Goal: Task Accomplishment & Management: Use online tool/utility

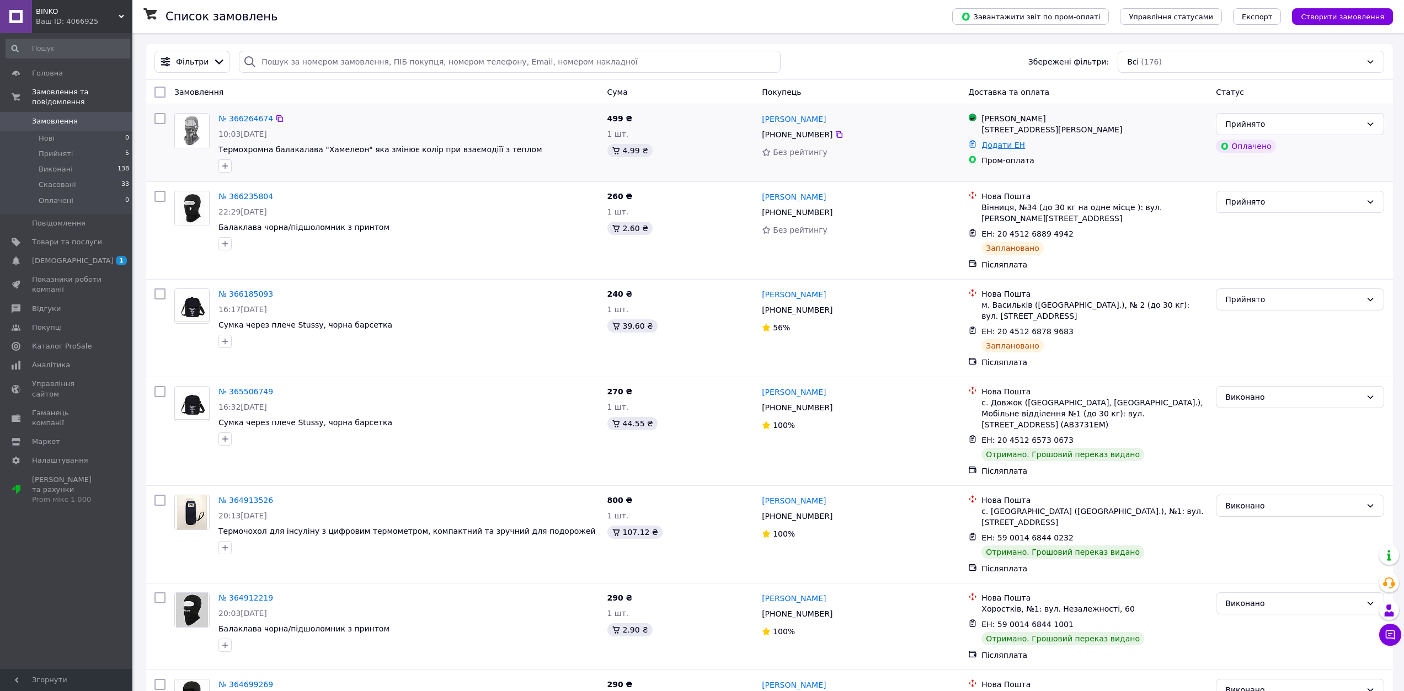
click at [987, 149] on link "Додати ЕН" at bounding box center [1003, 145] width 44 height 9
click at [701, 162] on div "499 ₴ 1 шт. 4.99 ₴" at bounding box center [680, 143] width 155 height 68
click at [233, 122] on link "№ 366264674" at bounding box center [245, 118] width 55 height 9
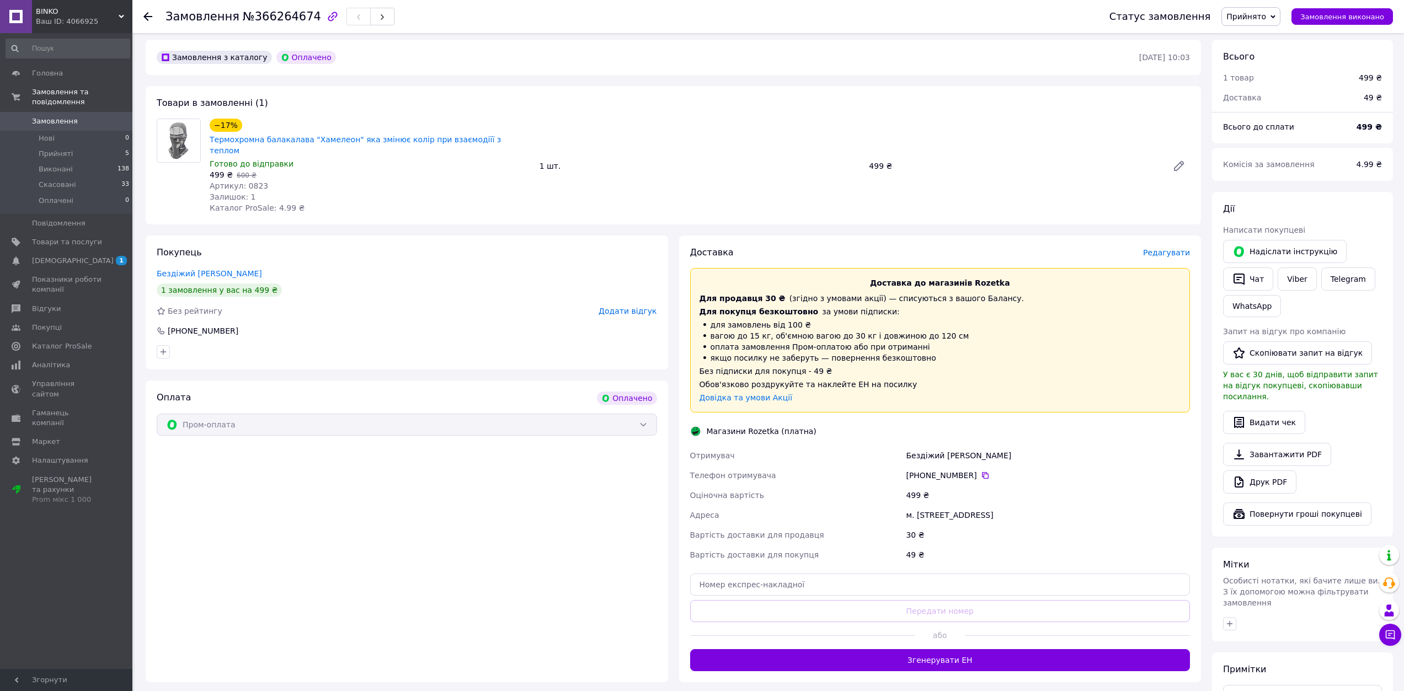
scroll to position [197, 0]
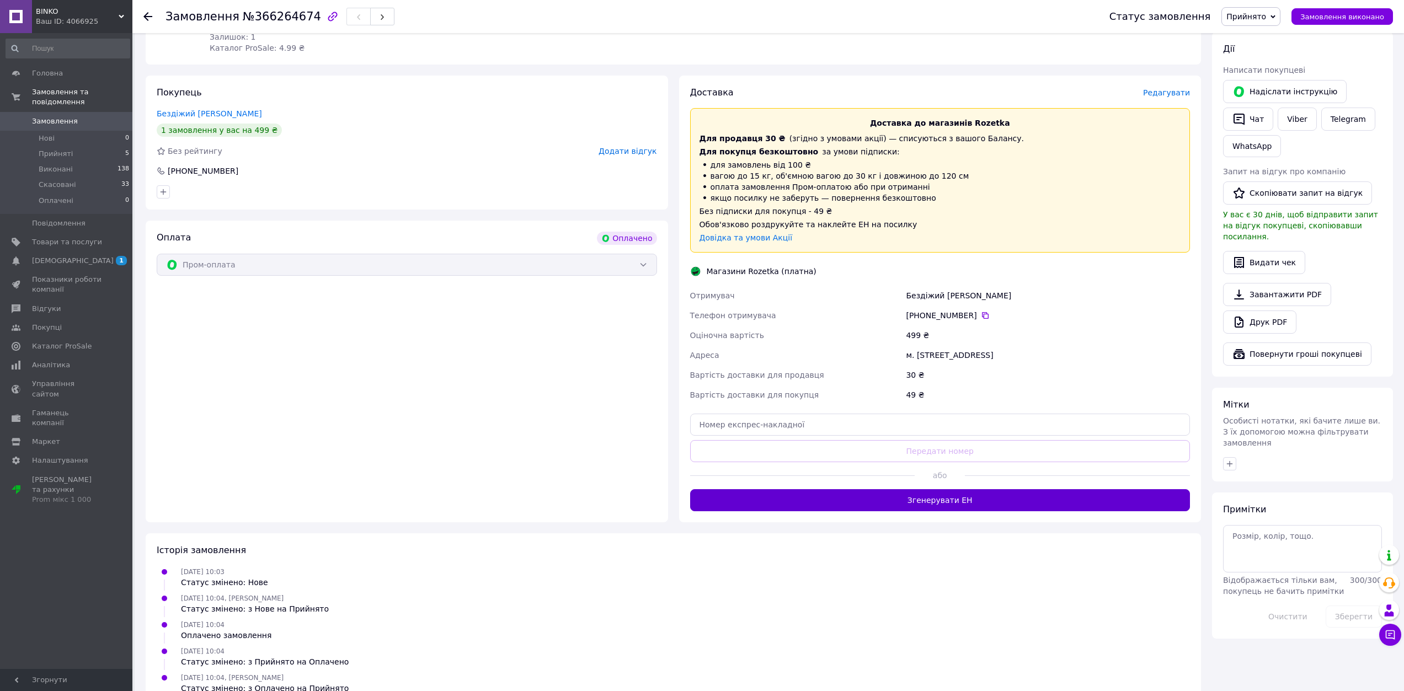
click at [923, 489] on button "Згенерувати ЕН" at bounding box center [940, 500] width 500 height 22
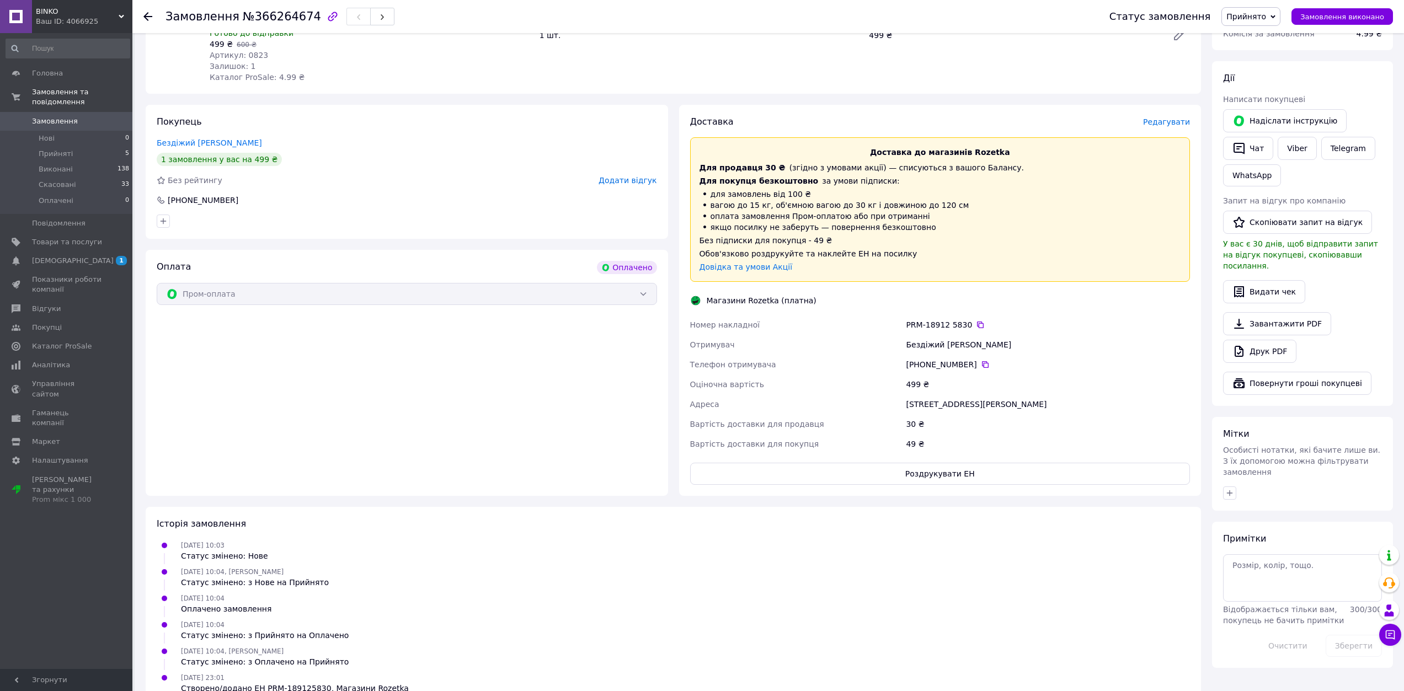
scroll to position [190, 0]
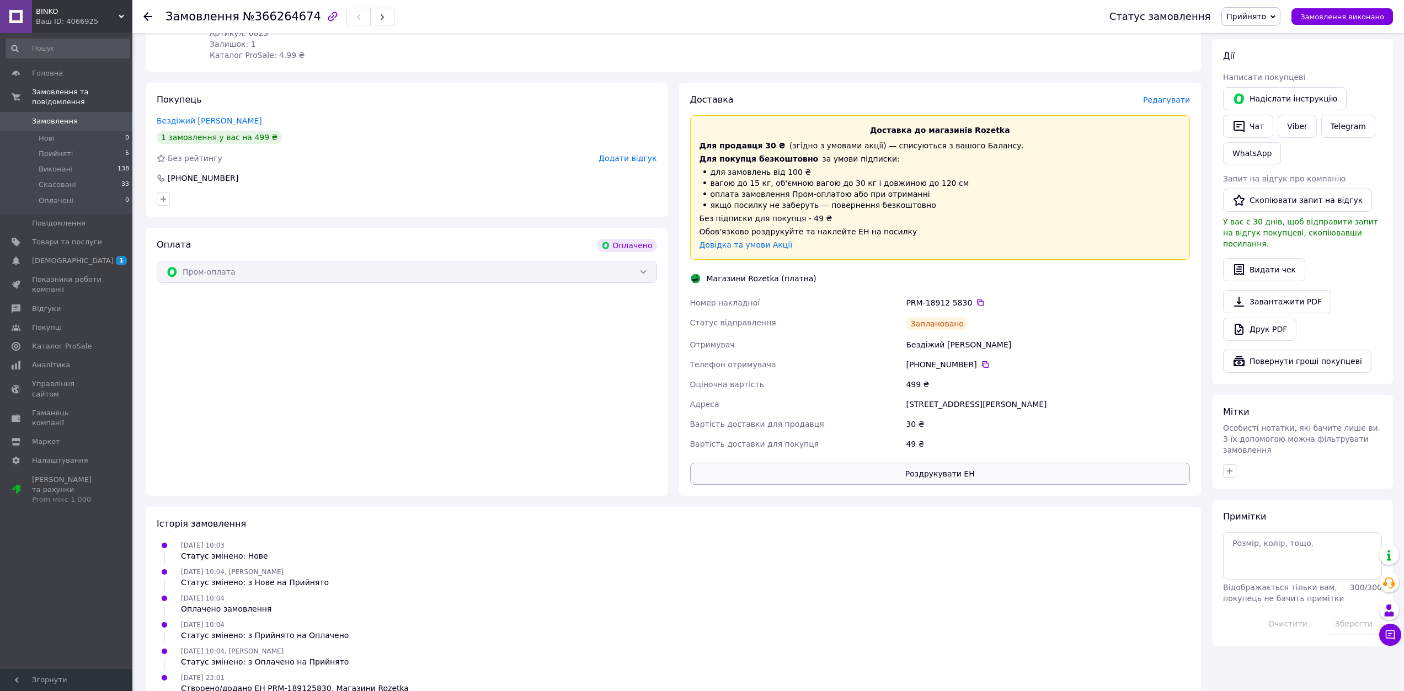
click at [926, 463] on button "Роздрукувати ЕН" at bounding box center [940, 474] width 500 height 22
